Goal: Task Accomplishment & Management: Complete application form

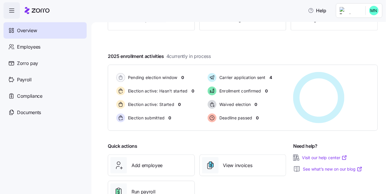
scroll to position [84, 0]
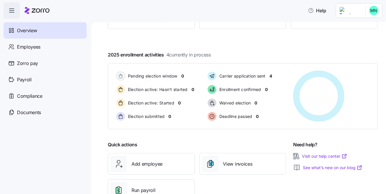
click at [14, 11] on icon "button" at bounding box center [11, 10] width 7 height 7
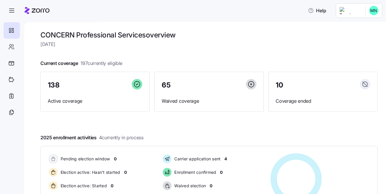
scroll to position [0, 0]
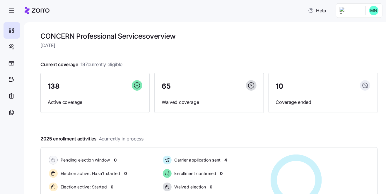
click at [352, 10] on html "Help CONCERN Professional Services overview [DATE] Current coverage 197 current…" at bounding box center [193, 95] width 386 height 191
click at [15, 9] on html "Help CONCERN Professional Services overview [DATE] Current coverage 197 current…" at bounding box center [193, 95] width 386 height 191
click at [11, 11] on html "Help CONCERN Professional Services overview [DATE] Current coverage 197 current…" at bounding box center [193, 95] width 386 height 191
click at [10, 47] on html "Help CONCERN Professional Services overview [DATE] Current coverage 197 current…" at bounding box center [193, 95] width 386 height 191
click at [14, 31] on icon at bounding box center [11, 30] width 6 height 7
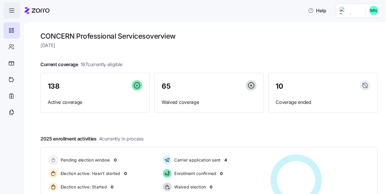
click at [14, 11] on icon "button" at bounding box center [11, 10] width 7 height 7
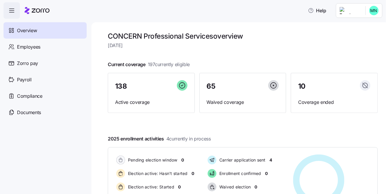
click at [143, 39] on h1 "CONCERN Professional Services overview" at bounding box center [243, 36] width 270 height 9
click at [312, 11] on span "Help" at bounding box center [317, 10] width 18 height 7
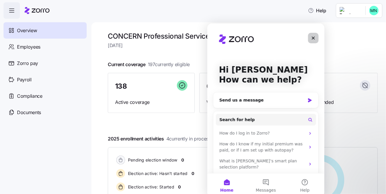
click at [311, 37] on icon "Close" at bounding box center [313, 37] width 5 height 5
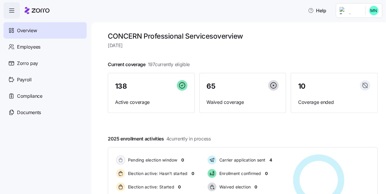
click at [30, 9] on icon at bounding box center [37, 10] width 25 height 7
click at [14, 31] on icon at bounding box center [11, 30] width 6 height 7
drag, startPoint x: 36, startPoint y: 11, endPoint x: 15, endPoint y: 12, distance: 20.8
click at [15, 12] on icon "button" at bounding box center [11, 10] width 7 height 7
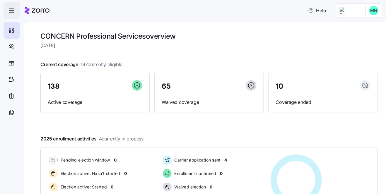
click at [8, 13] on span "button" at bounding box center [12, 11] width 16 height 16
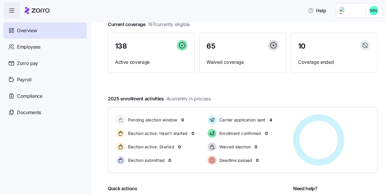
scroll to position [60, 0]
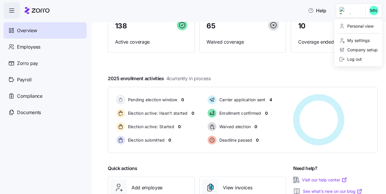
click at [349, 11] on html "Help Overview Employees Zorro pay Payroll Compliance Documents CONCERN Professi…" at bounding box center [193, 95] width 386 height 191
click at [359, 50] on div "Company setup" at bounding box center [358, 50] width 39 height 6
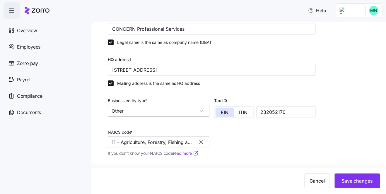
scroll to position [60, 0]
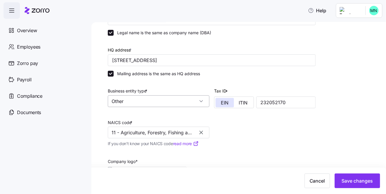
click at [200, 99] on input "Other" at bounding box center [159, 102] width 102 height 12
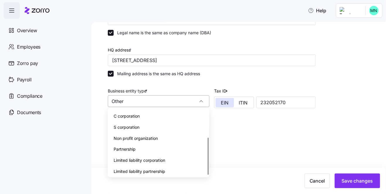
scroll to position [46, 0]
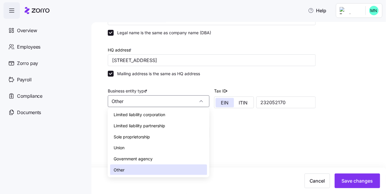
click at [290, 144] on div "Company name (DBA) * CONCERN Professional Services Legal name is the same as co…" at bounding box center [212, 108] width 213 height 211
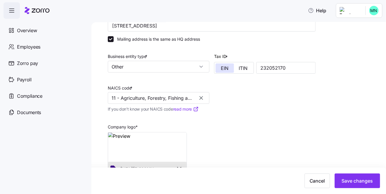
scroll to position [71, 0]
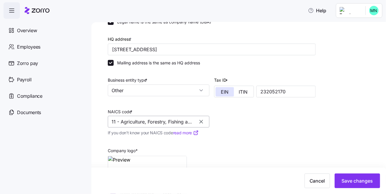
click at [141, 120] on input "11 - Agriculture, Forestry, Fishing and Hunting" at bounding box center [159, 122] width 102 height 12
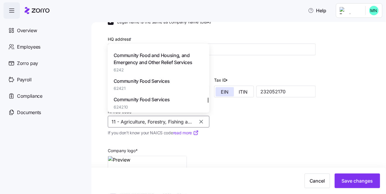
scroll to position [40281, 0]
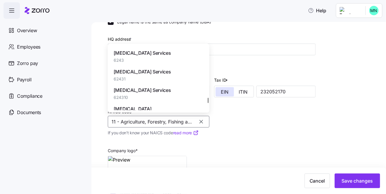
click at [209, 100] on div at bounding box center [208, 100] width 1 height 5
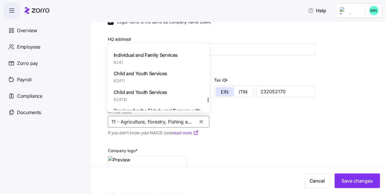
scroll to position [39977, 0]
click at [157, 70] on span "Child and Youth Services" at bounding box center [141, 73] width 54 height 7
type input "62411 - Child and Youth Services"
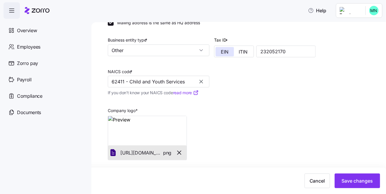
scroll to position [112, 0]
click at [347, 178] on span "Save changes" at bounding box center [357, 181] width 31 height 7
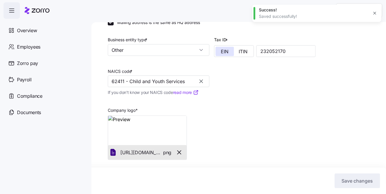
click at [374, 13] on icon "button" at bounding box center [375, 13] width 5 height 5
click at [371, 14] on html "Help Overview Employees Zorro pay Payroll Compliance Documents Setup Company de…" at bounding box center [193, 95] width 386 height 191
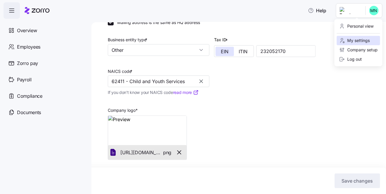
click at [363, 41] on div "My settings" at bounding box center [354, 41] width 31 height 6
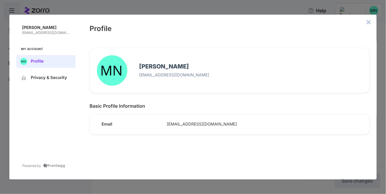
click at [367, 22] on icon "close admin-box" at bounding box center [369, 22] width 5 height 5
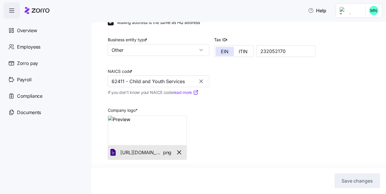
click at [363, 14] on html "Help Overview Employees Zorro pay Payroll Compliance Documents Setup Company de…" at bounding box center [193, 95] width 386 height 191
click at [368, 50] on div "Company setup" at bounding box center [358, 50] width 39 height 6
click at [368, 50] on div "Setup Company details Contacts Company setup Plan year setup Company name (DBA)…" at bounding box center [243, 54] width 270 height 268
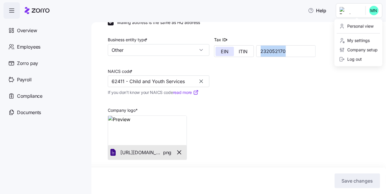
click at [368, 13] on html "Help Overview Employees Zorro pay Payroll Compliance Documents Setup Company de…" at bounding box center [193, 95] width 386 height 191
click at [302, 98] on html "Help Overview Employees Zorro pay Payroll Compliance Documents Setup Company de…" at bounding box center [193, 95] width 386 height 191
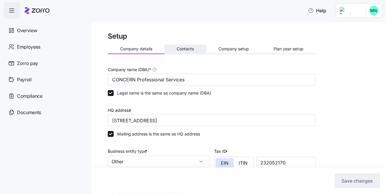
click at [192, 51] on span "Contacts" at bounding box center [185, 49] width 17 height 4
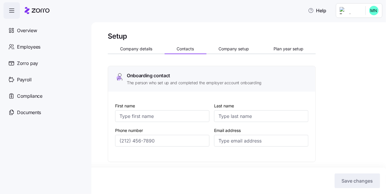
type input "[PERSON_NAME]"
type input "May"
type input "[EMAIL_ADDRESS][DOMAIN_NAME]"
type input "[PERSON_NAME]"
type input "May"
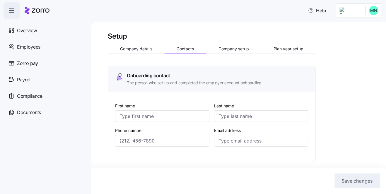
type input "[EMAIL_ADDRESS][DOMAIN_NAME]"
type input "[PERSON_NAME]"
type input "[EMAIL_ADDRESS][DOMAIN_NAME]"
type input "[PERSON_NAME]"
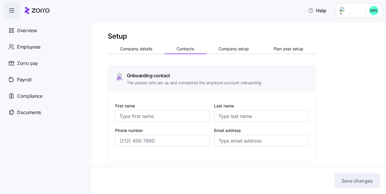
type input "[PERSON_NAME]"
type input "[EMAIL_ADDRESS][DOMAIN_NAME]"
type input "[PHONE_NUMBER]"
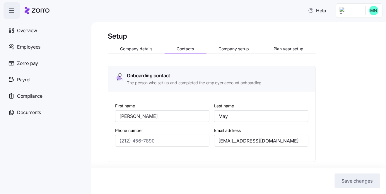
type input "[PHONE_NUMBER]"
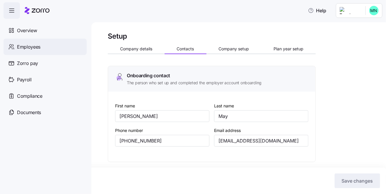
click at [26, 45] on span "Employees" at bounding box center [28, 46] width 23 height 7
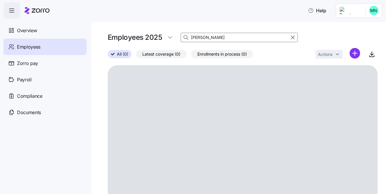
click at [210, 38] on input "[PERSON_NAME]" at bounding box center [239, 37] width 117 height 9
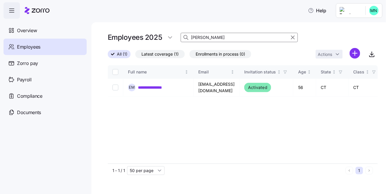
drag, startPoint x: 211, startPoint y: 37, endPoint x: 182, endPoint y: 36, distance: 29.0
click at [182, 36] on div "[PERSON_NAME]" at bounding box center [239, 37] width 117 height 9
type input "[PERSON_NAME]"
click at [155, 87] on link "**********" at bounding box center [154, 88] width 32 height 6
drag, startPoint x: 205, startPoint y: 36, endPoint x: 188, endPoint y: 40, distance: 17.4
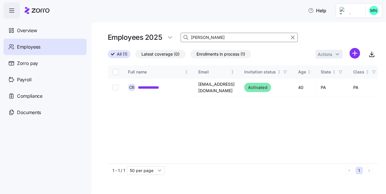
click at [188, 40] on div "[PERSON_NAME]" at bounding box center [239, 37] width 117 height 9
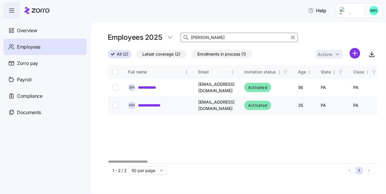
type input "[PERSON_NAME]"
click at [157, 105] on link "**********" at bounding box center [154, 106] width 33 height 6
drag, startPoint x: 220, startPoint y: 38, endPoint x: 182, endPoint y: 36, distance: 37.6
click at [180, 37] on div "Employees 2025 [PERSON_NAME]" at bounding box center [203, 38] width 190 height 12
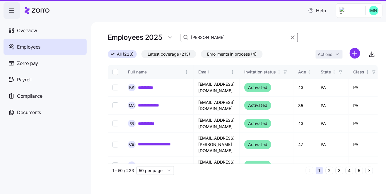
type input "[PERSON_NAME]"
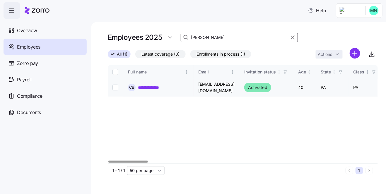
click at [158, 86] on link "**********" at bounding box center [154, 88] width 32 height 6
drag, startPoint x: 213, startPoint y: 37, endPoint x: 175, endPoint y: 34, distance: 38.2
click at [175, 34] on div "Employees 2025 [PERSON_NAME]" at bounding box center [203, 38] width 190 height 12
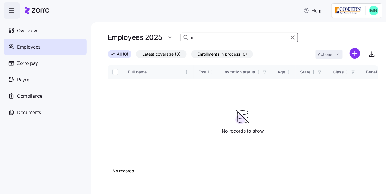
type input "m"
